Goal: Book appointment/travel/reservation

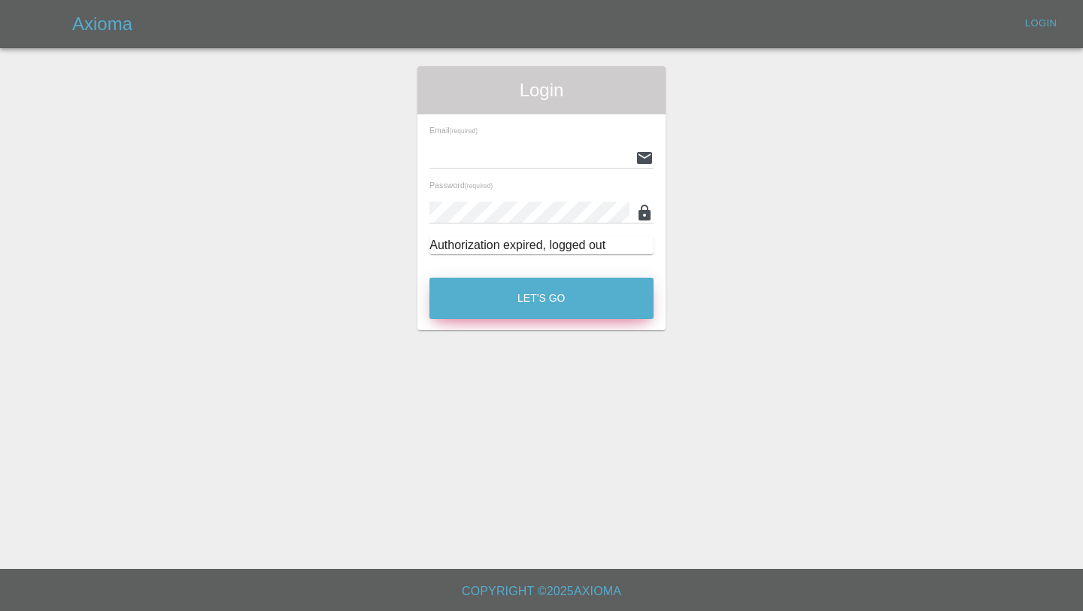
type input "[EMAIL_ADDRESS][DOMAIN_NAME]"
click at [538, 297] on button "Let's Go" at bounding box center [541, 297] width 224 height 41
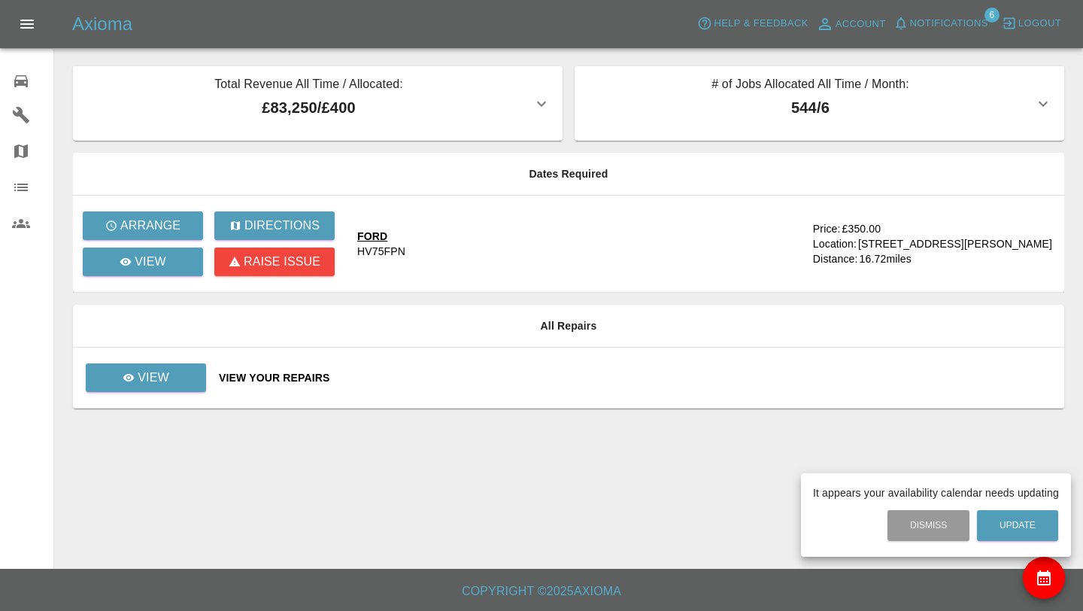
click at [378, 237] on div at bounding box center [541, 305] width 1083 height 611
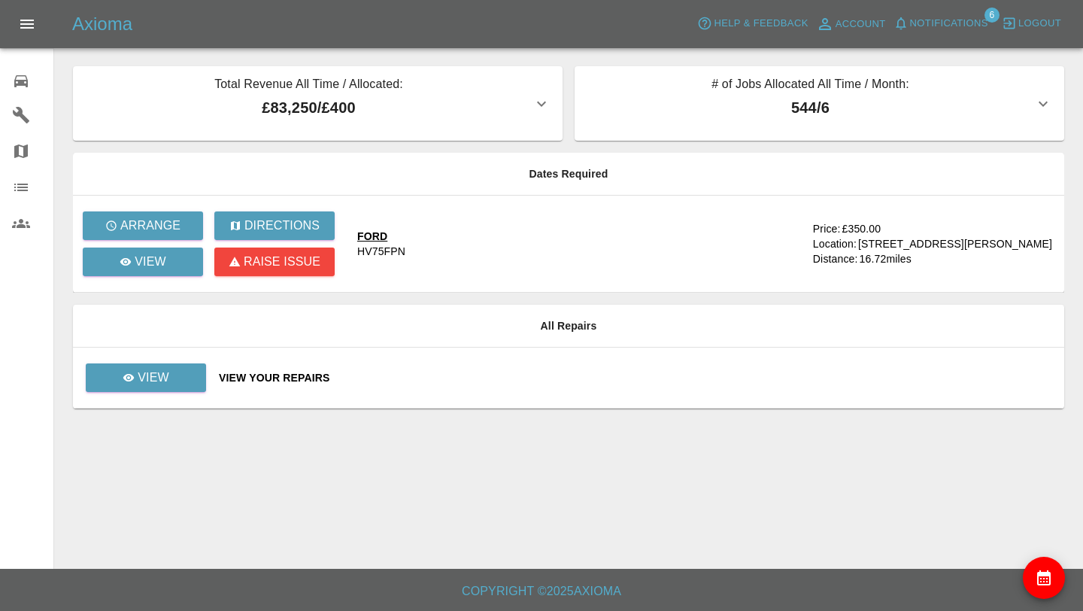
click at [376, 237] on div "FORD" at bounding box center [381, 236] width 48 height 15
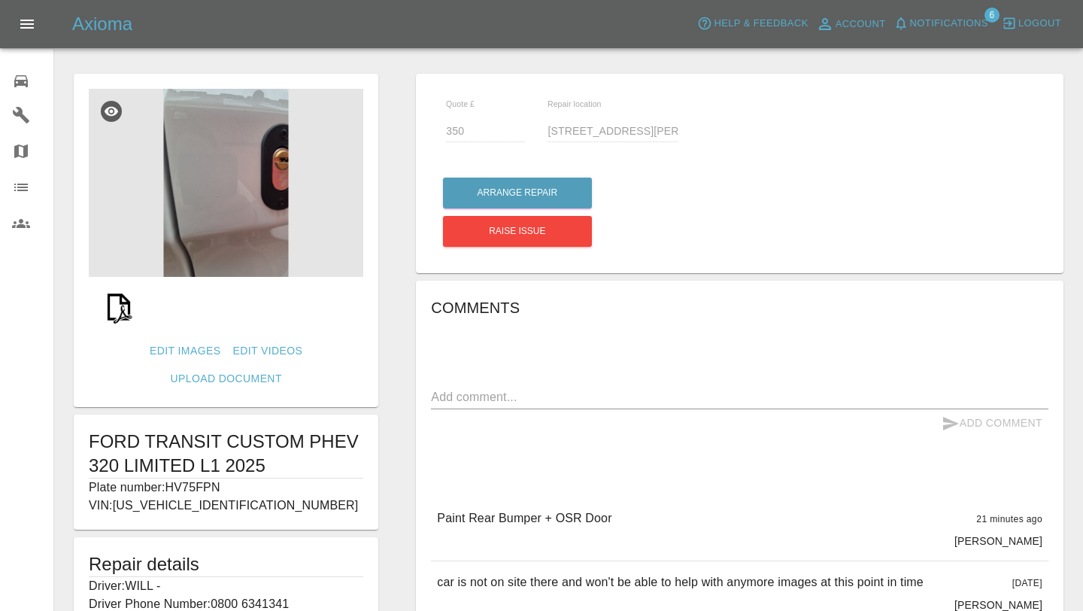
click at [252, 208] on img at bounding box center [226, 183] width 274 height 188
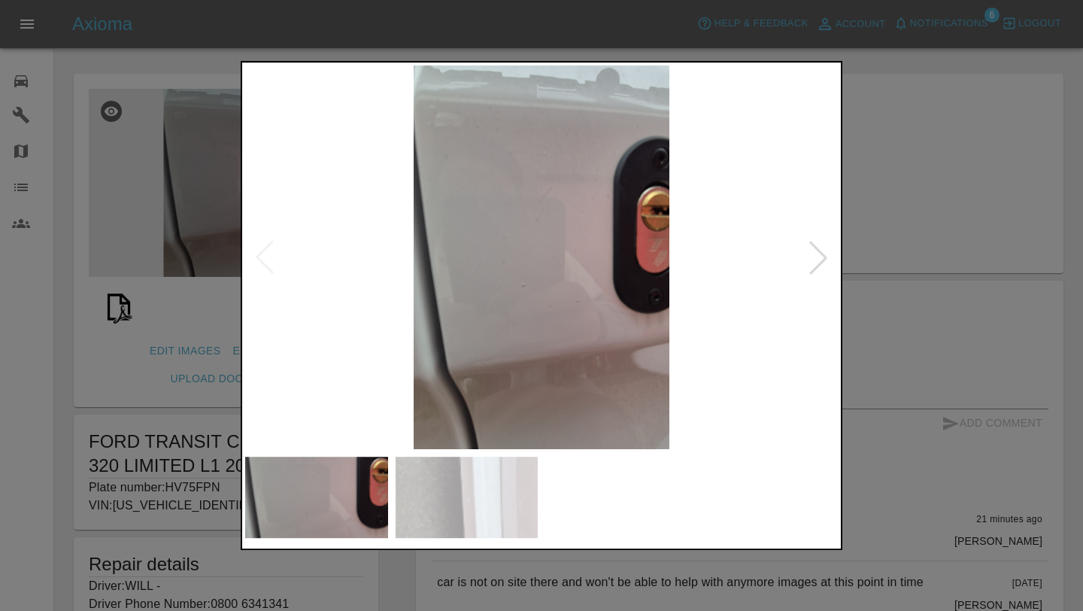
click at [811, 259] on div at bounding box center [818, 257] width 33 height 33
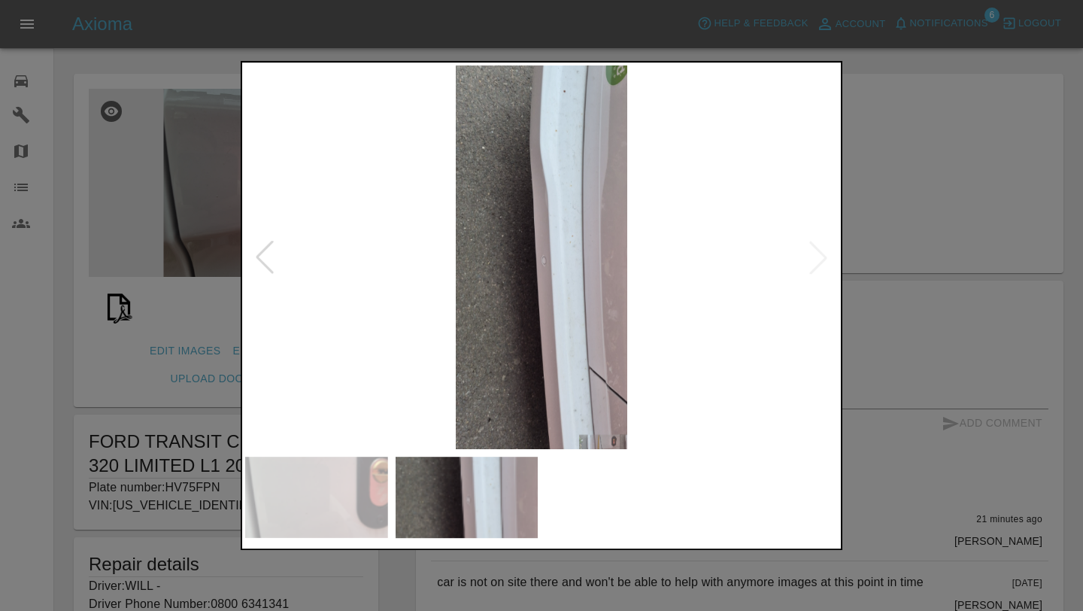
click at [961, 293] on div at bounding box center [541, 305] width 1083 height 611
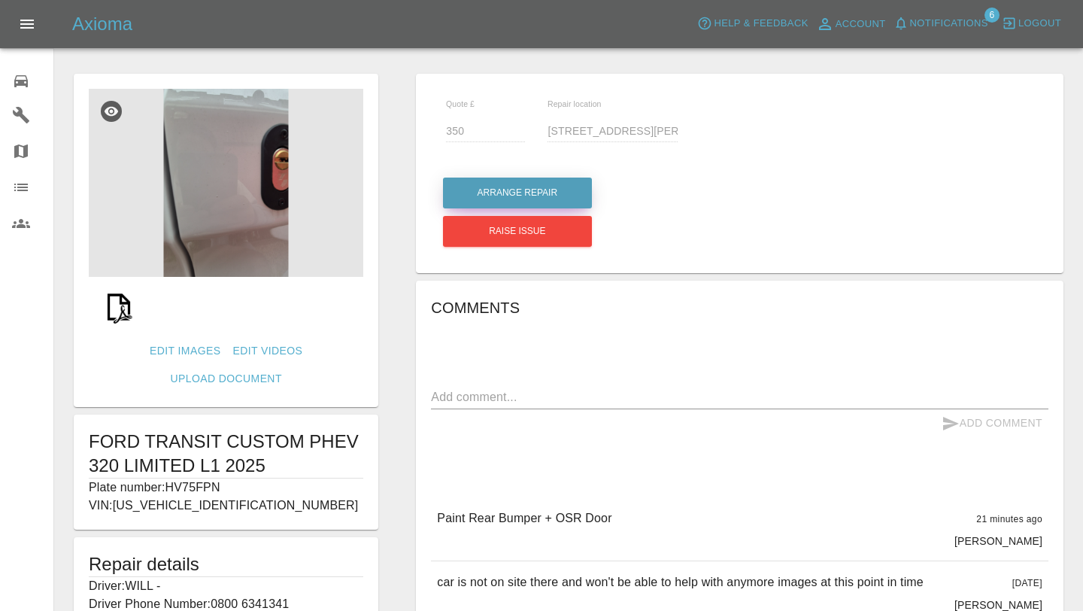
click at [547, 194] on button "Arrange Repair" at bounding box center [517, 192] width 149 height 31
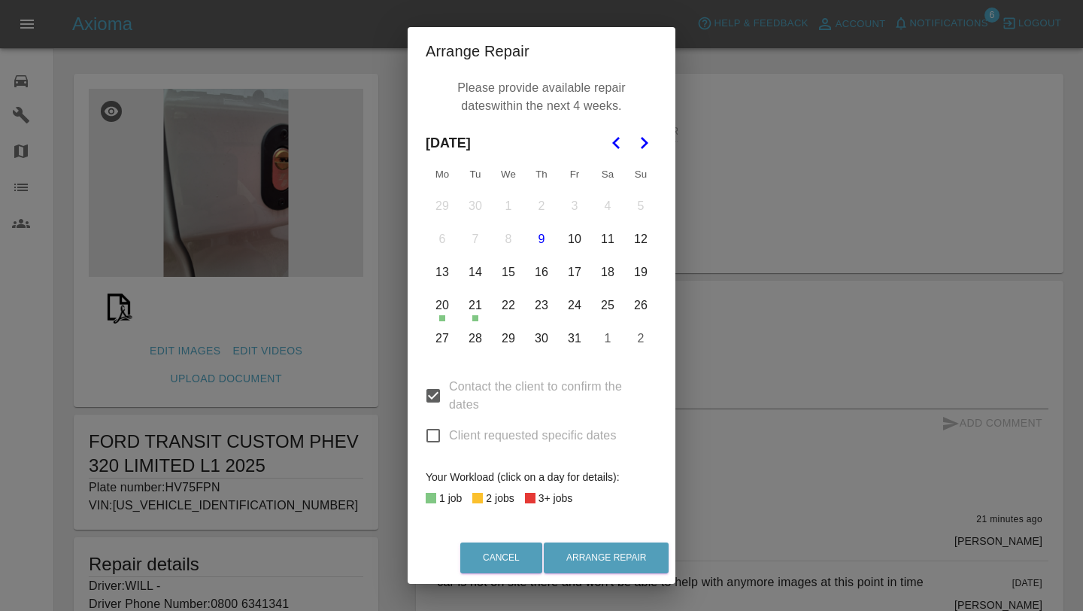
click at [448, 310] on button "20" at bounding box center [442, 306] width 32 height 32
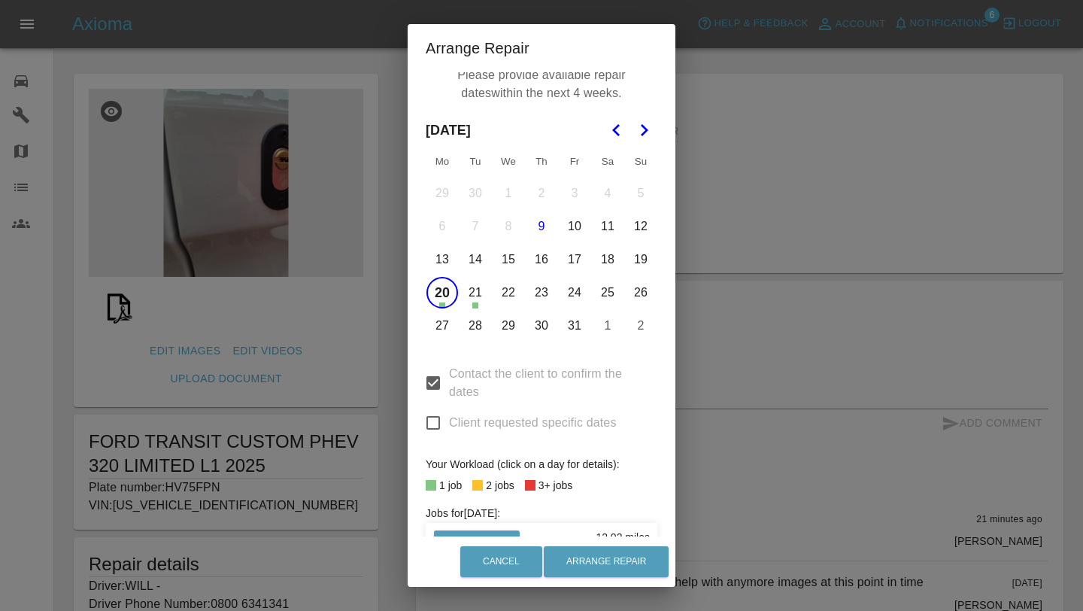
scroll to position [8, 0]
click at [539, 299] on button "23" at bounding box center [542, 294] width 32 height 32
click at [575, 299] on button "24" at bounding box center [575, 294] width 32 height 32
click at [438, 335] on button "27" at bounding box center [442, 327] width 32 height 32
click at [465, 334] on button "28" at bounding box center [475, 327] width 32 height 32
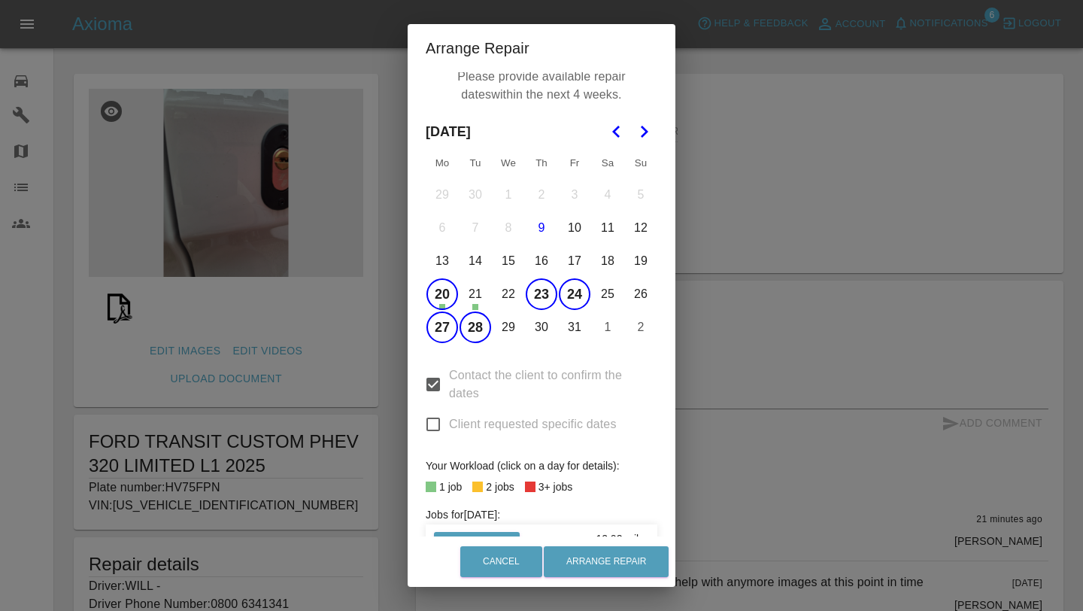
click at [547, 329] on button "30" at bounding box center [542, 327] width 32 height 32
click at [567, 329] on button "31" at bounding box center [575, 327] width 32 height 32
click at [636, 144] on button "Go to the Next Month" at bounding box center [643, 131] width 27 height 27
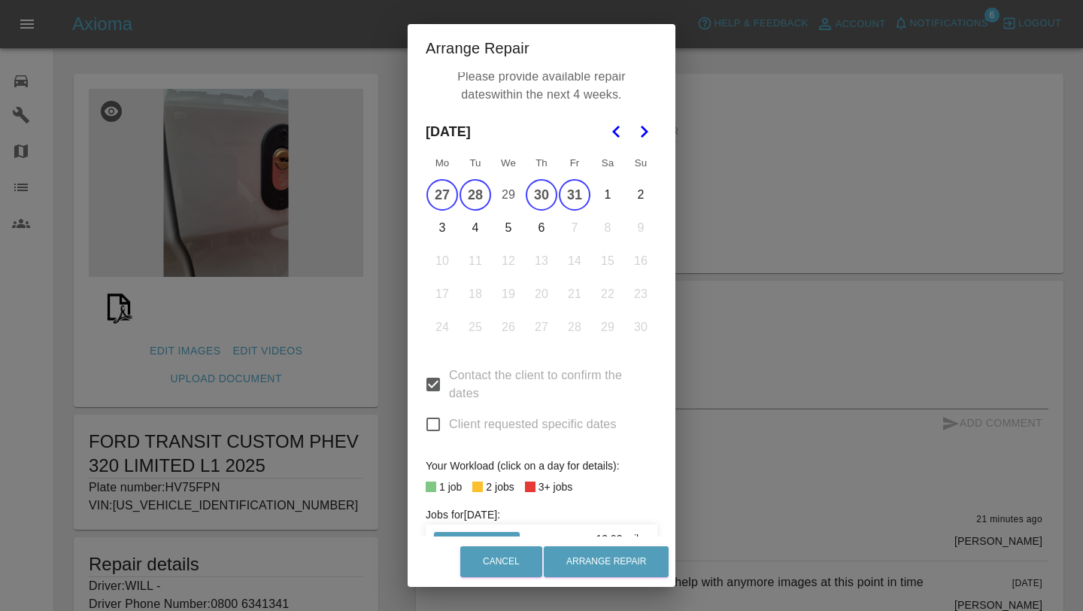
click at [447, 218] on button "3" at bounding box center [442, 228] width 32 height 32
click at [488, 221] on button "4" at bounding box center [475, 228] width 32 height 32
click at [541, 223] on button "6" at bounding box center [542, 228] width 32 height 32
click at [614, 559] on button "Arrange Repair" at bounding box center [606, 561] width 125 height 31
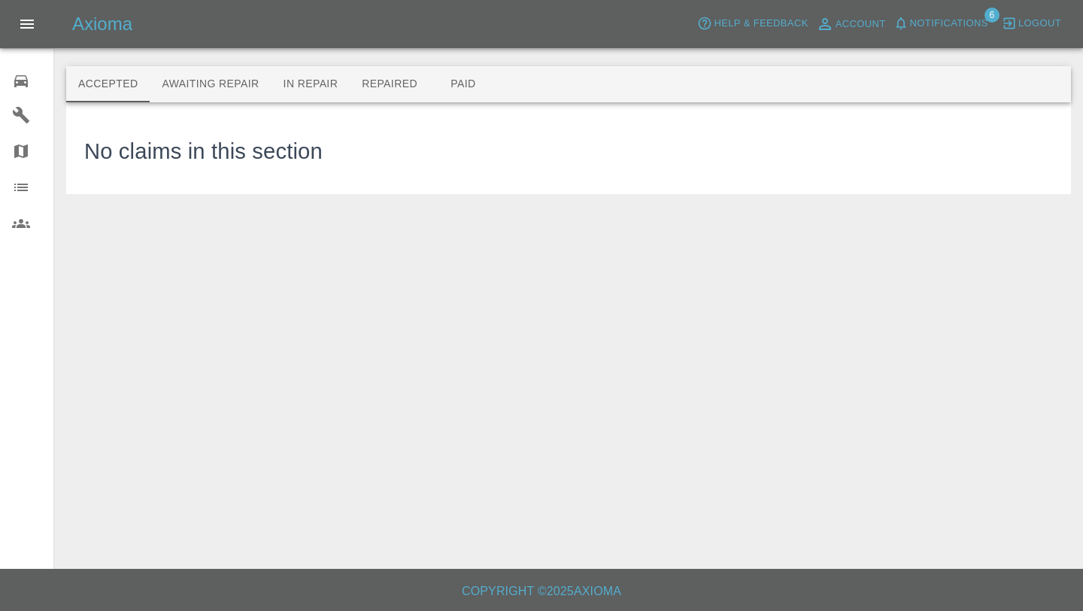
click at [26, 78] on icon at bounding box center [21, 81] width 14 height 12
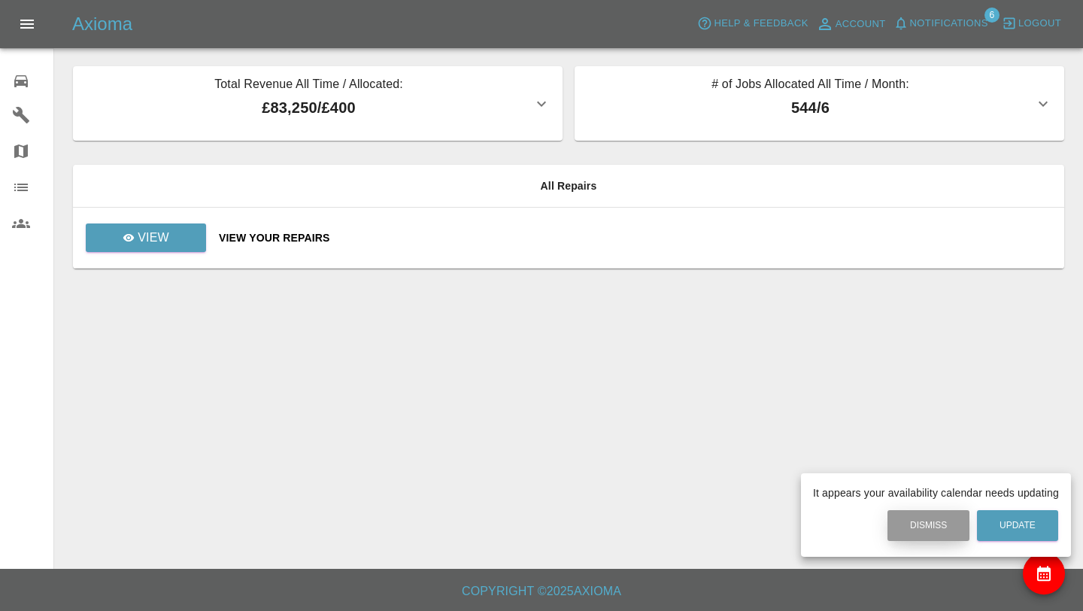
click at [923, 526] on button "Dismiss" at bounding box center [928, 525] width 82 height 31
